Goal: Information Seeking & Learning: Understand process/instructions

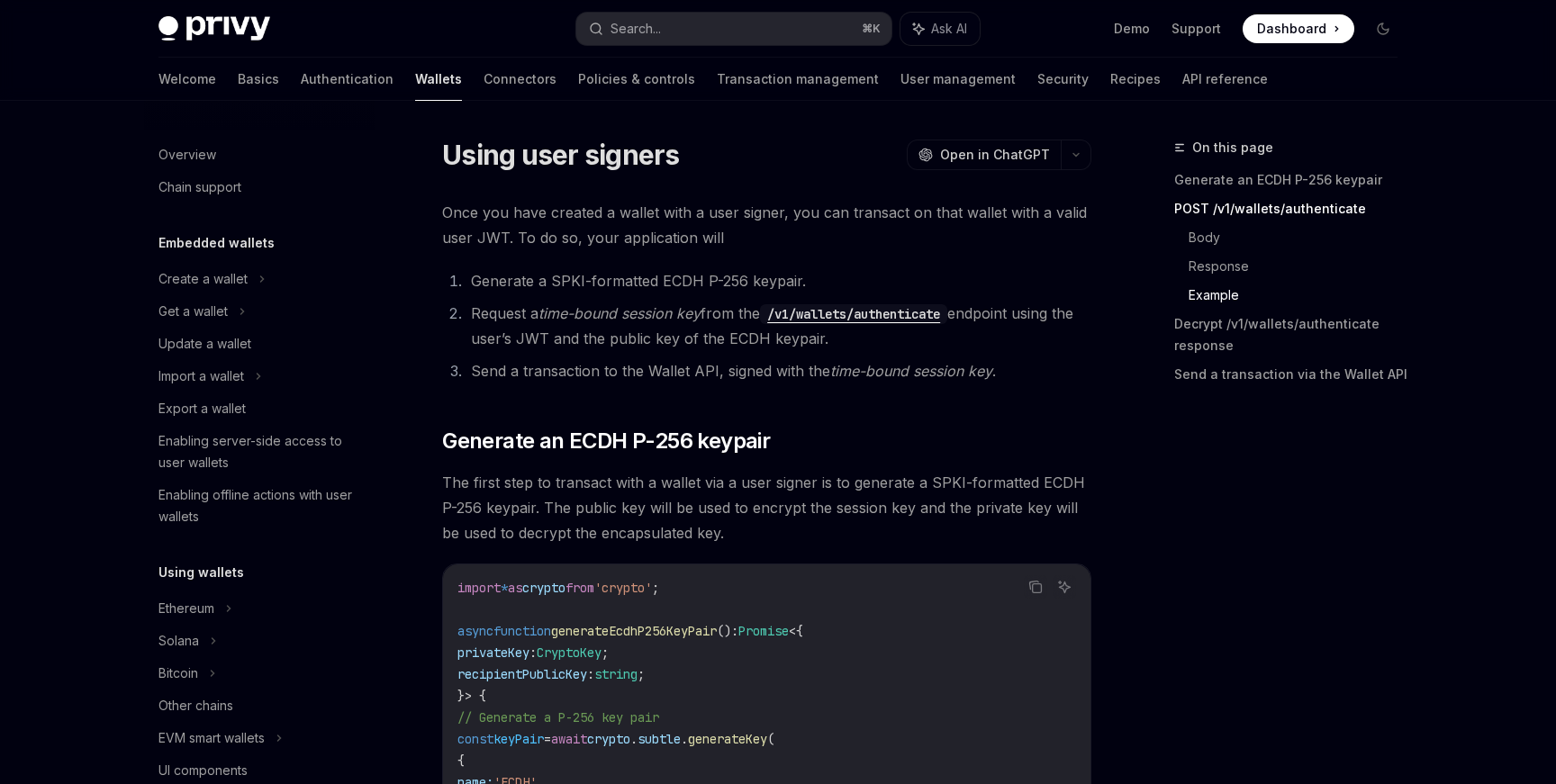
scroll to position [3764, 0]
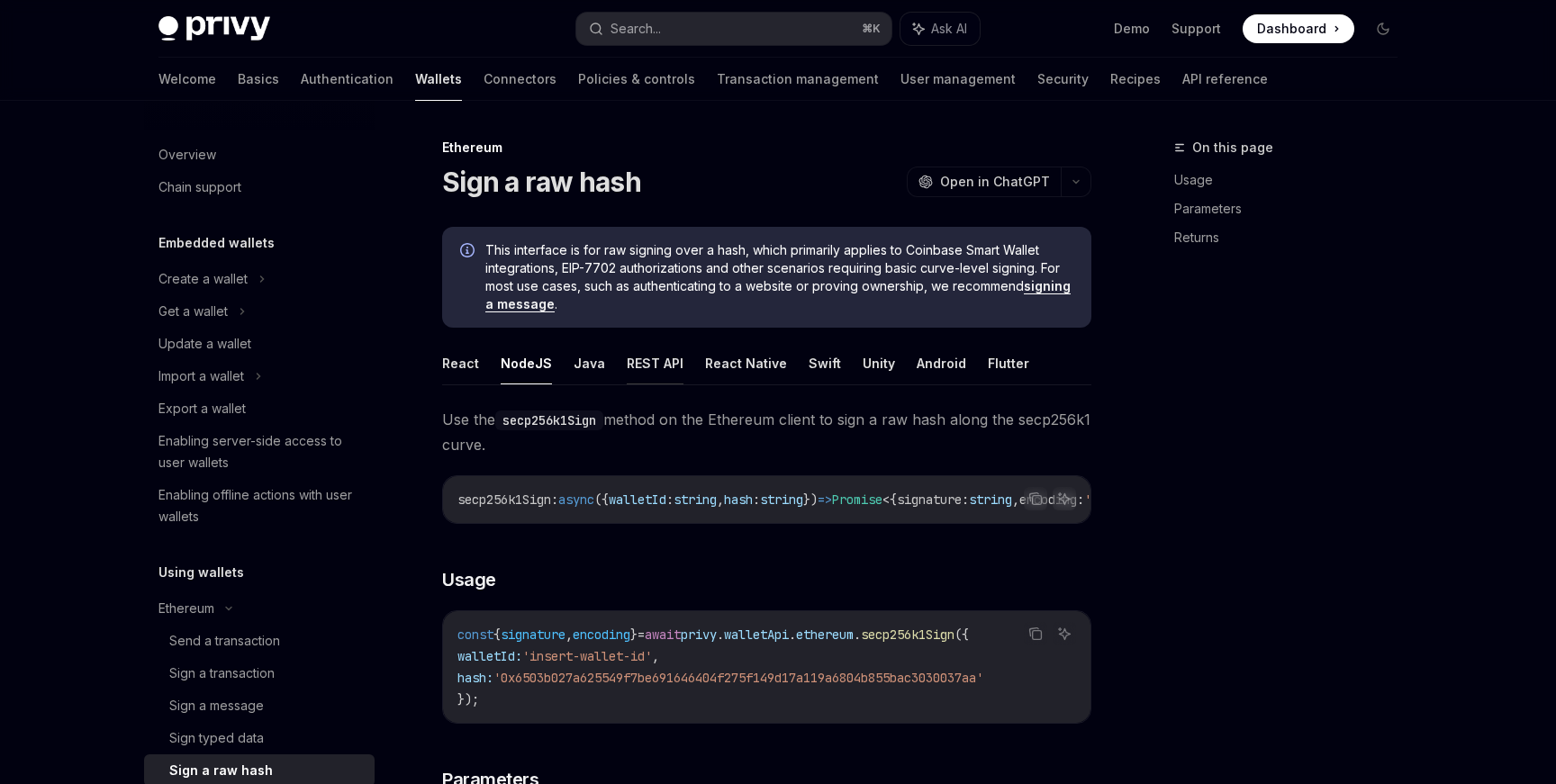
click at [654, 371] on button "REST API" at bounding box center [655, 362] width 57 height 42
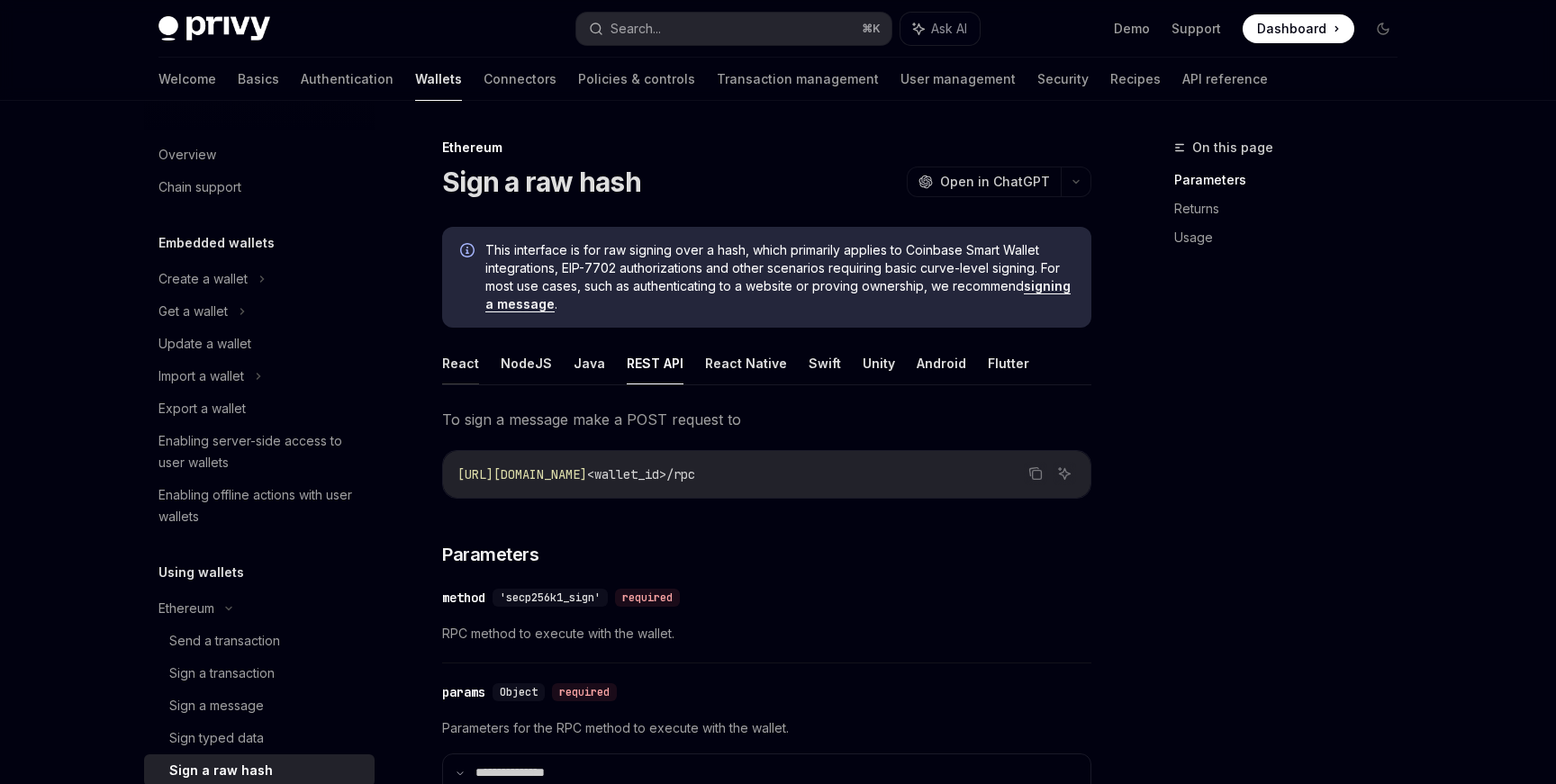
click at [463, 368] on button "React" at bounding box center [461, 362] width 37 height 42
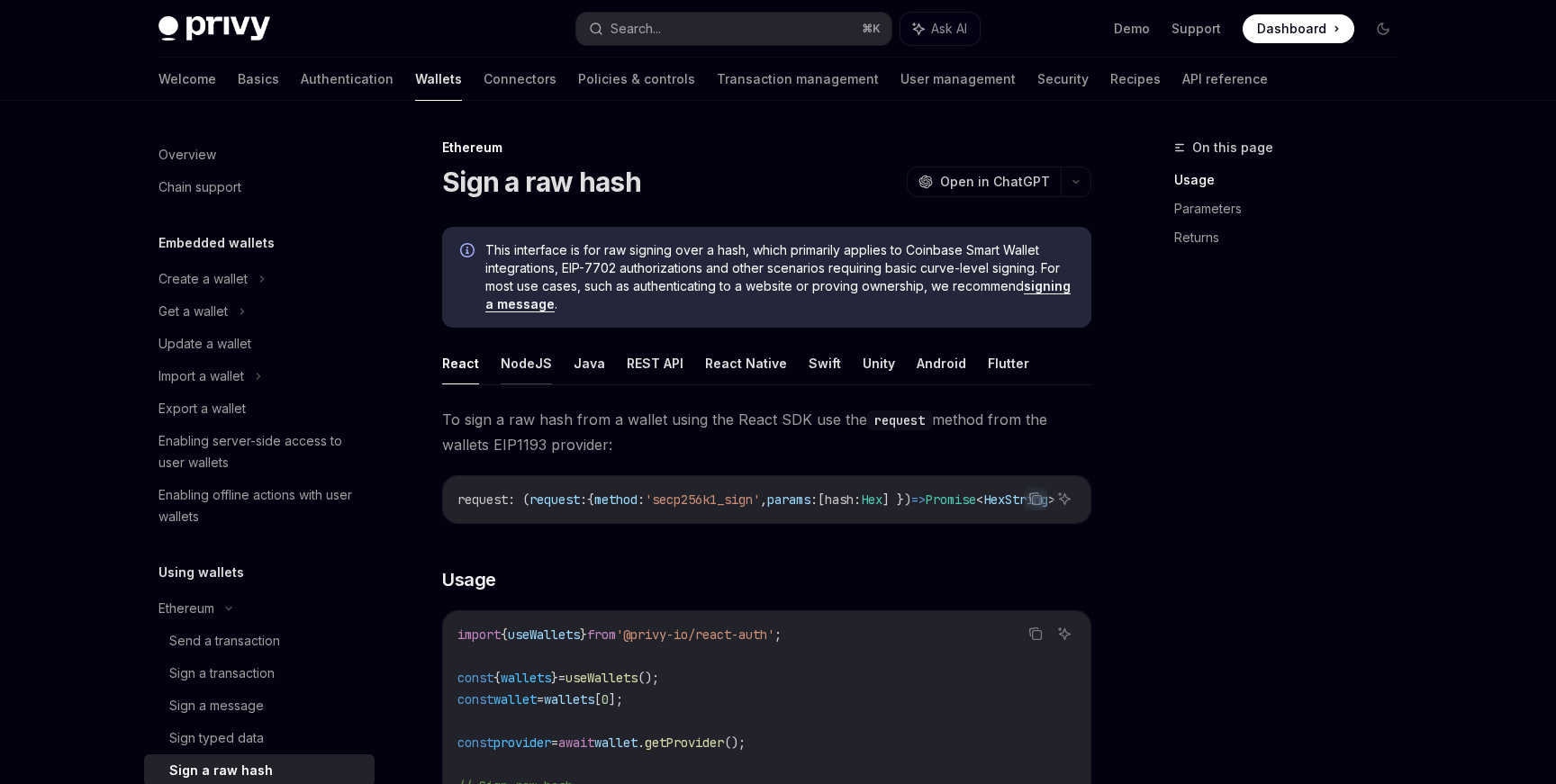
click at [538, 359] on button "NodeJS" at bounding box center [526, 362] width 52 height 42
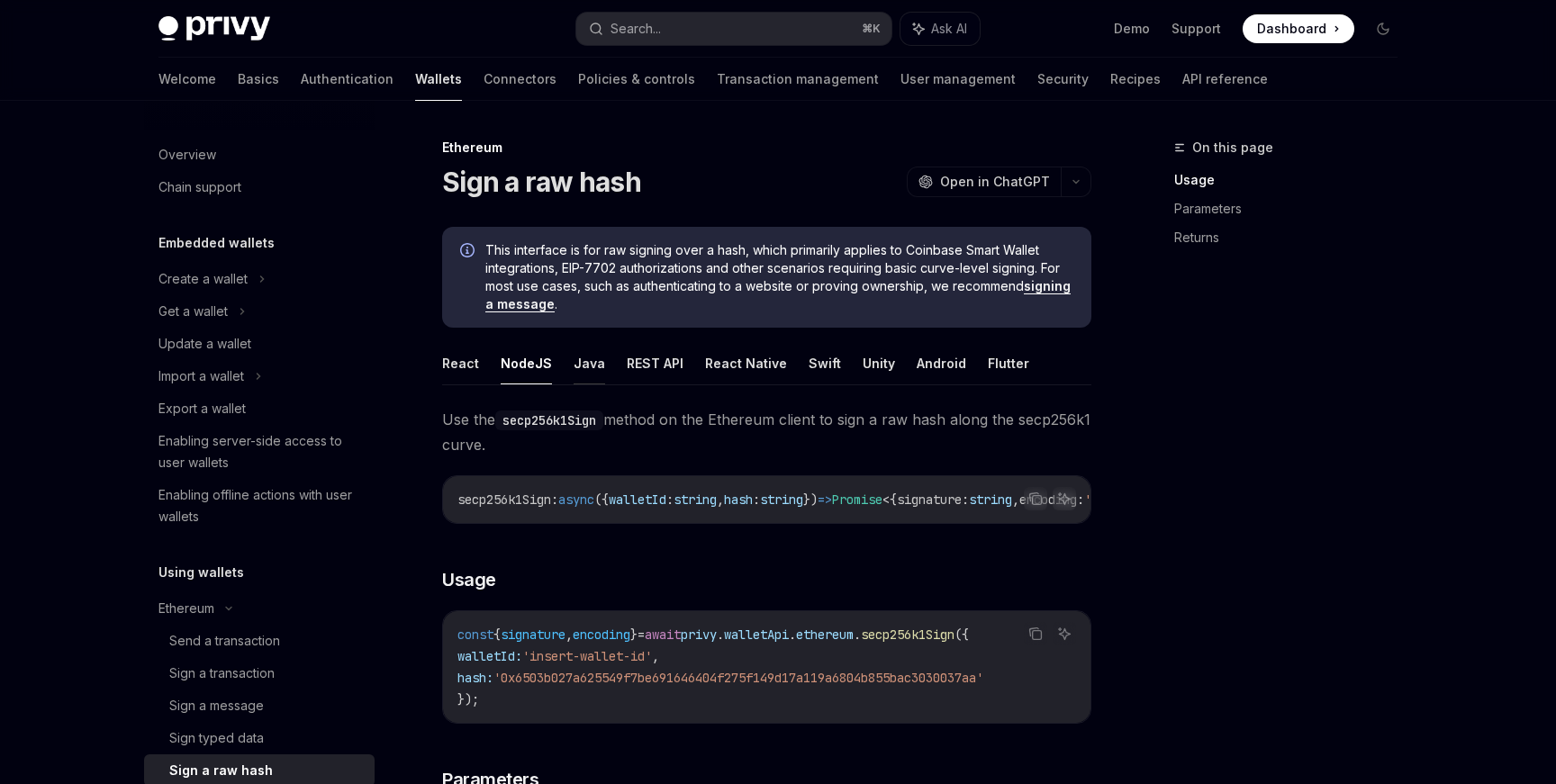
click at [580, 363] on button "Java" at bounding box center [589, 362] width 31 height 42
type textarea "*"
